Goal: Find specific page/section: Find specific page/section

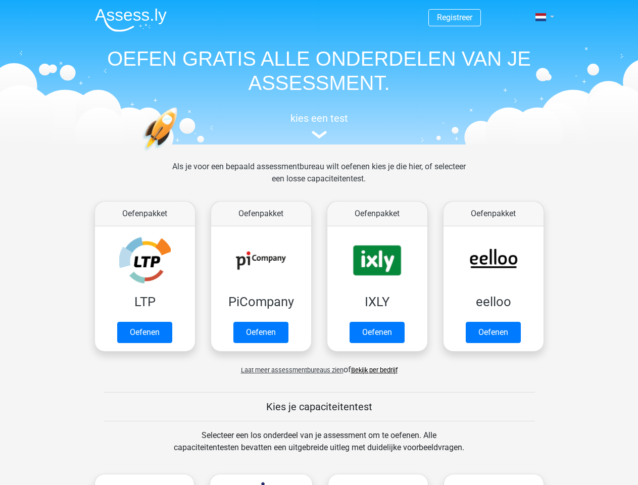
click at [541, 17] on span at bounding box center [540, 17] width 11 height 8
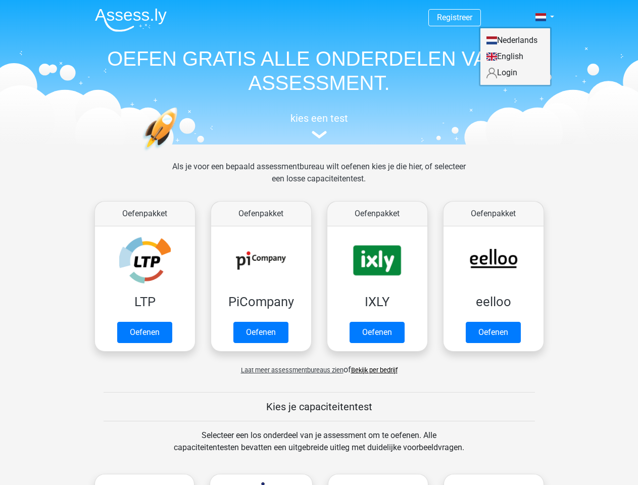
click at [289, 370] on span "Laat meer assessmentbureaus zien" at bounding box center [292, 370] width 102 height 8
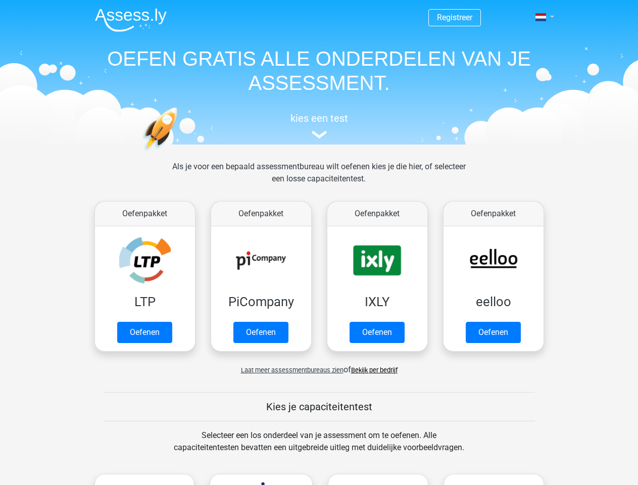
click at [541, 17] on span at bounding box center [540, 17] width 11 height 8
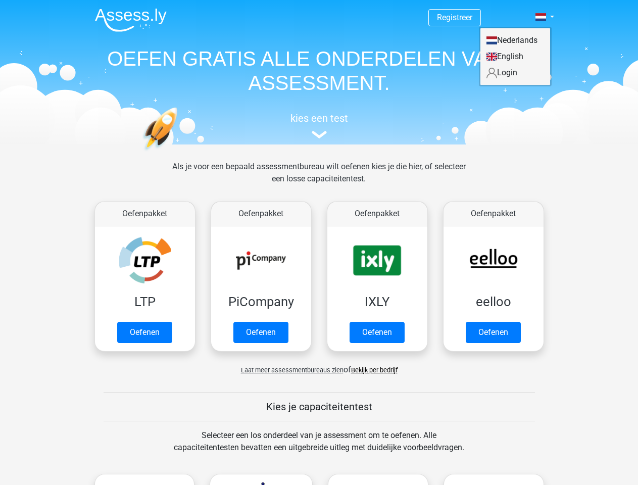
click at [289, 370] on span "Laat meer assessmentbureaus zien" at bounding box center [292, 370] width 102 height 8
